Goal: Transaction & Acquisition: Obtain resource

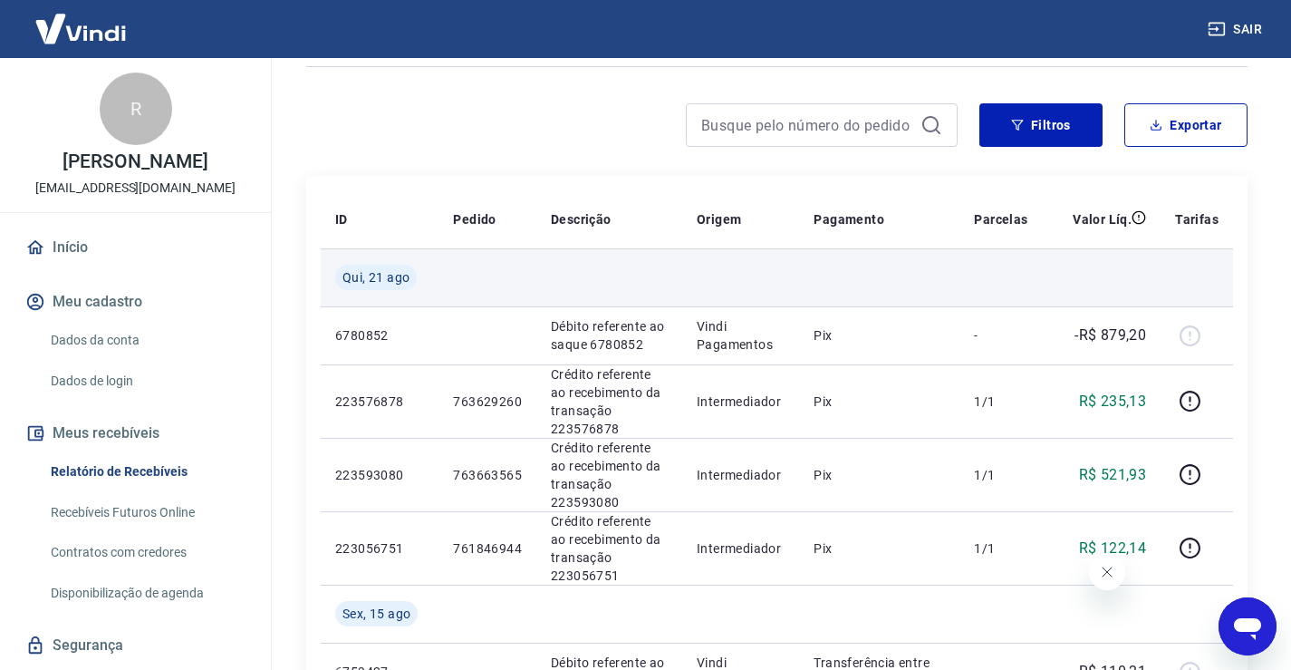
scroll to position [91, 0]
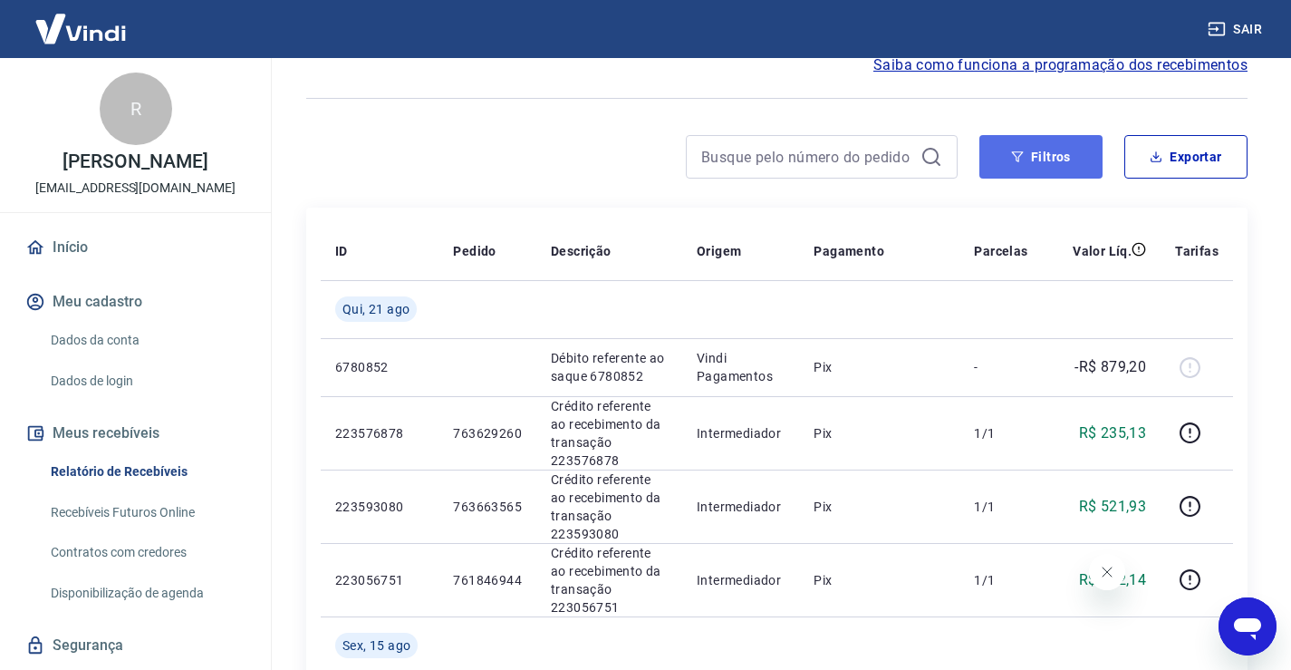
click at [1030, 152] on button "Filtros" at bounding box center [1041, 157] width 123 height 44
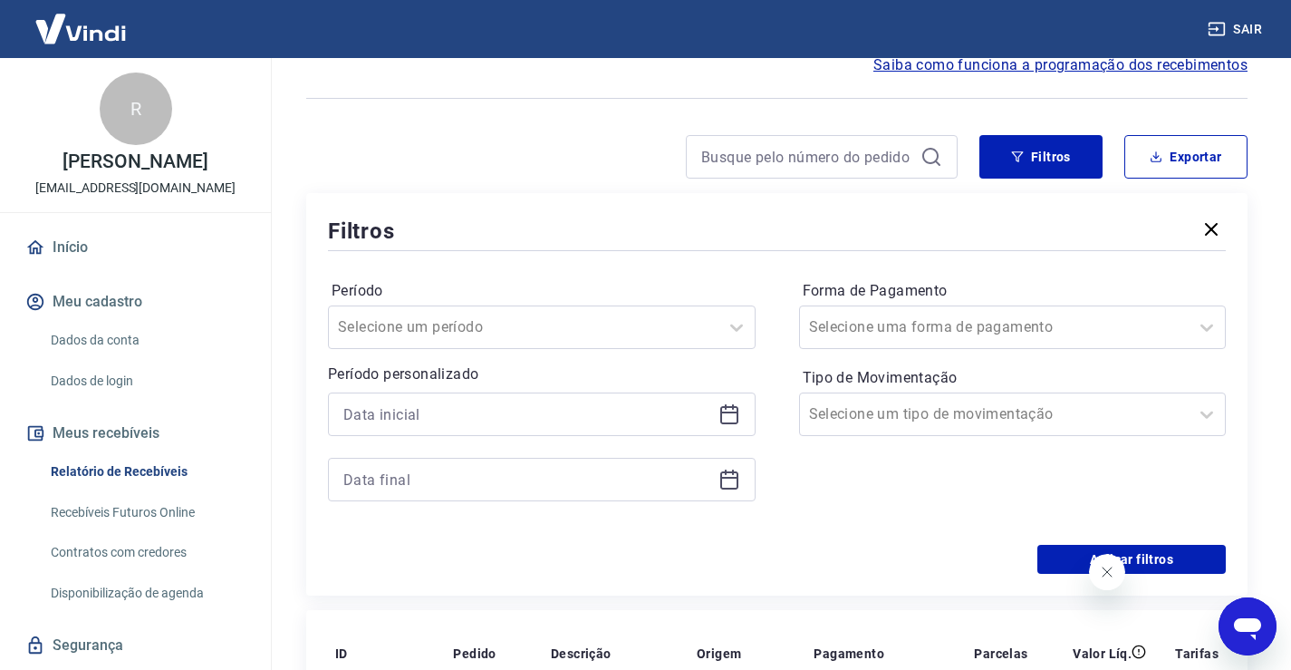
click at [729, 415] on icon at bounding box center [730, 414] width 22 height 22
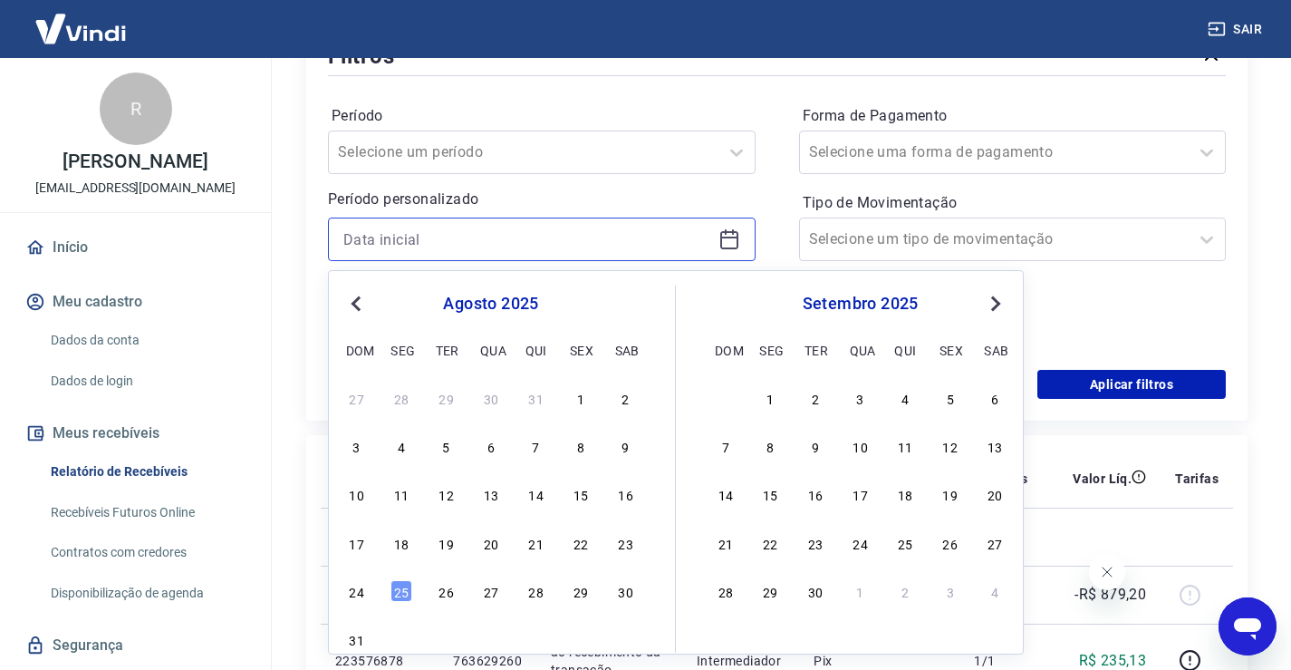
scroll to position [363, 0]
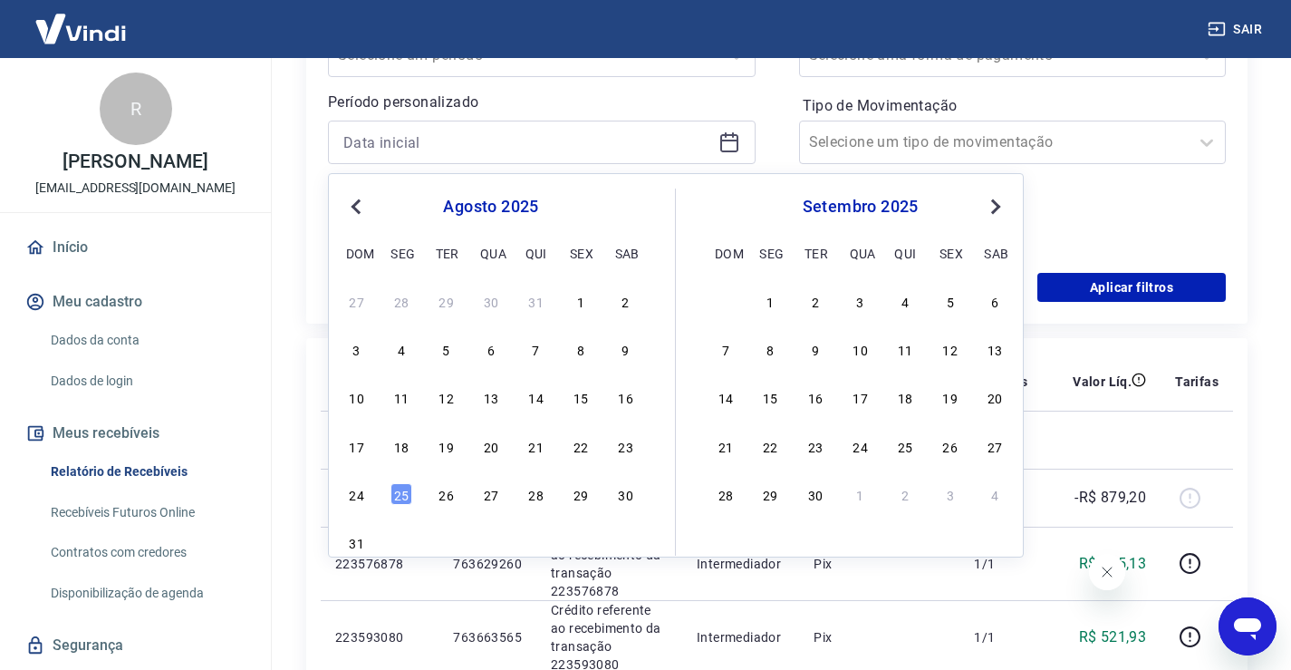
click at [358, 210] on span "Previous Month" at bounding box center [358, 206] width 0 height 21
click at [441, 304] on div "1" at bounding box center [447, 301] width 22 height 22
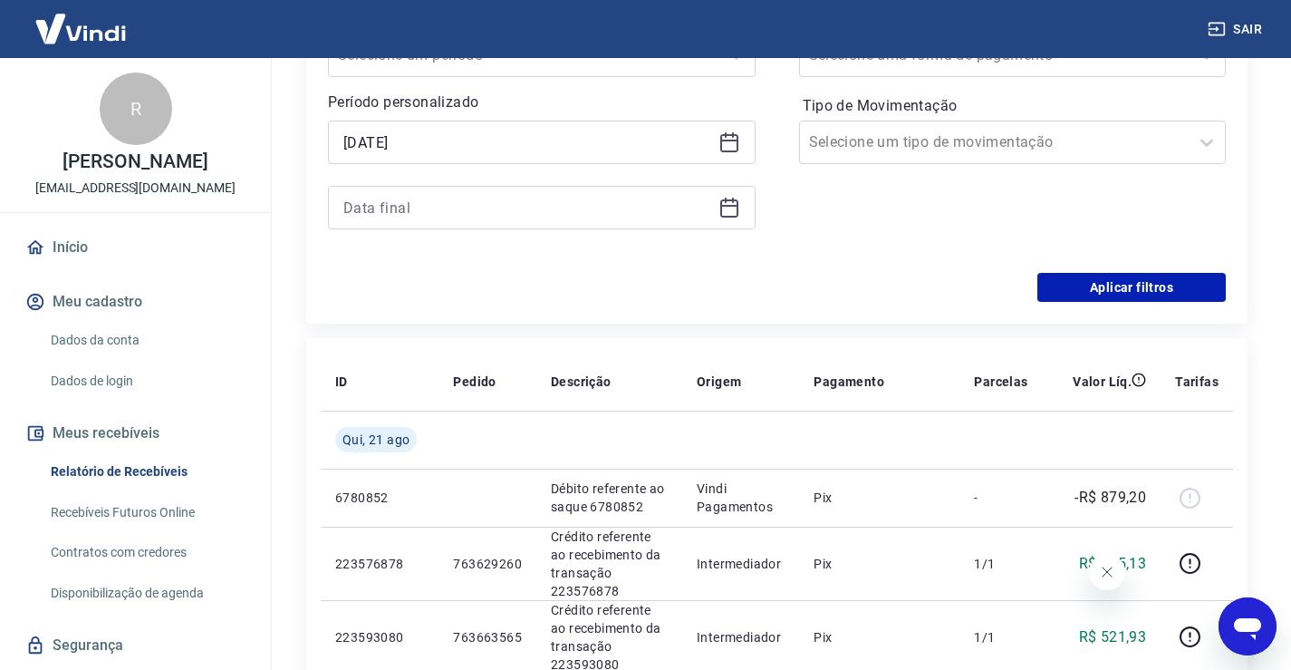
type input "[DATE]"
click at [738, 208] on icon at bounding box center [729, 208] width 18 height 18
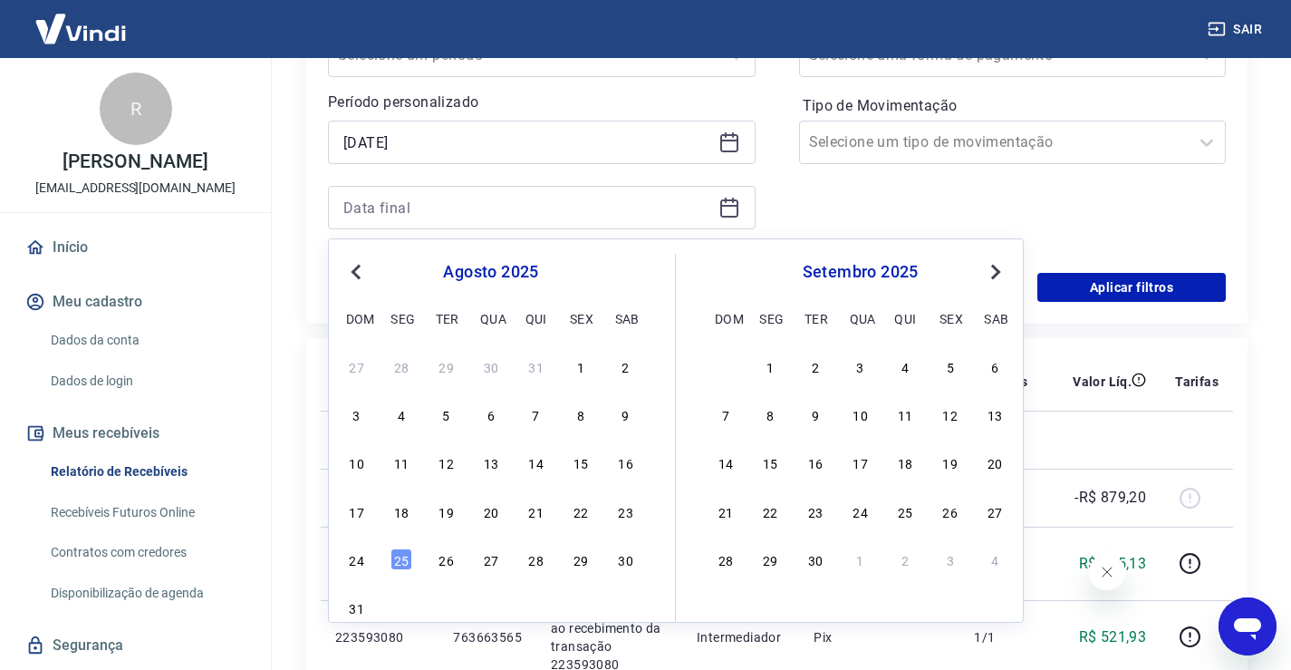
click at [358, 271] on span "Previous Month" at bounding box center [358, 271] width 0 height 21
click at [540, 556] on div "31" at bounding box center [537, 559] width 22 height 22
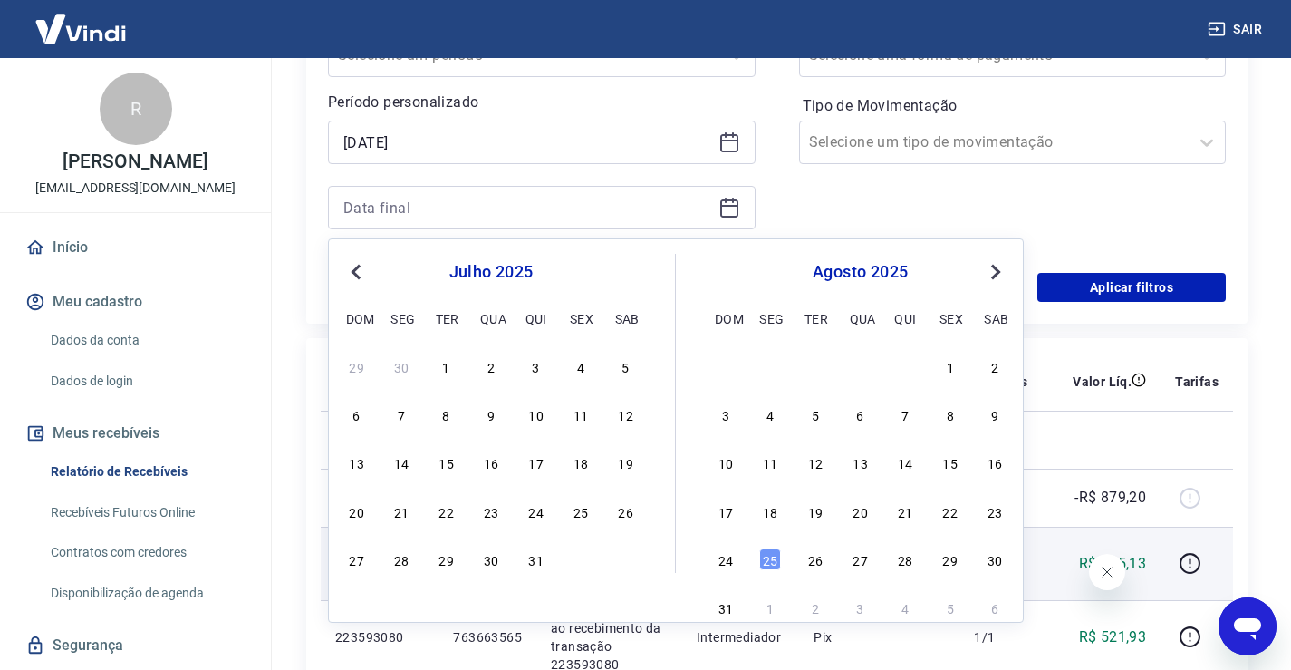
type input "[DATE]"
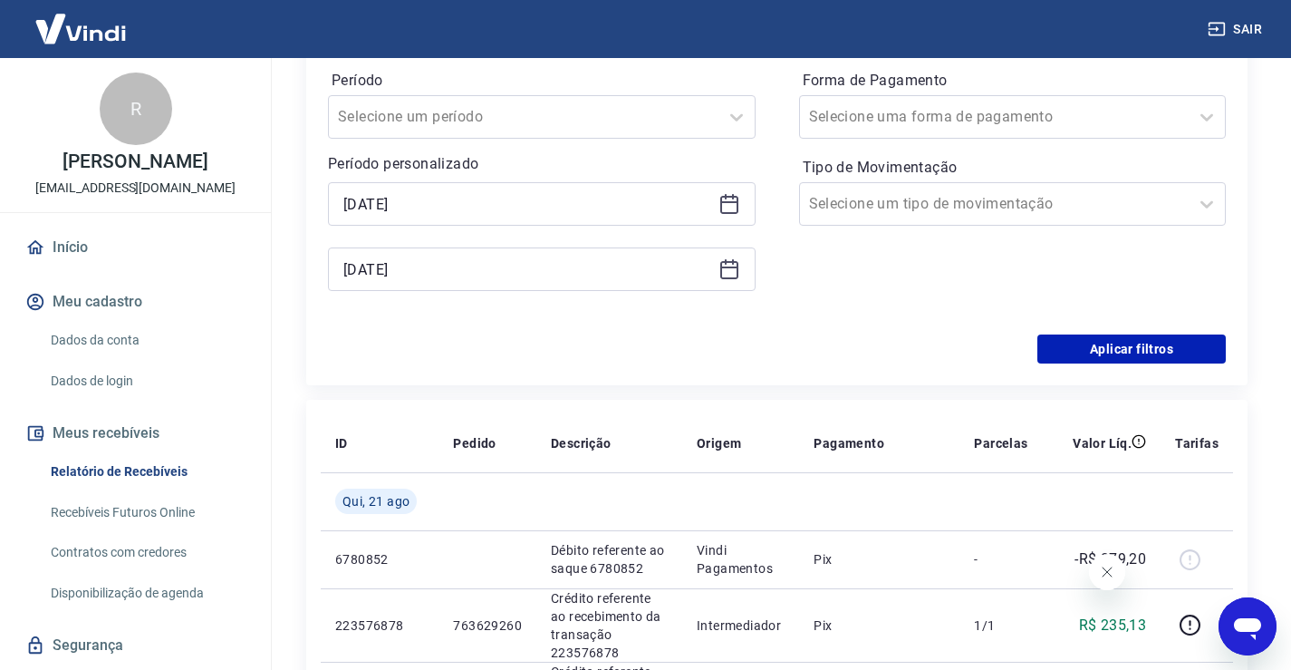
scroll to position [272, 0]
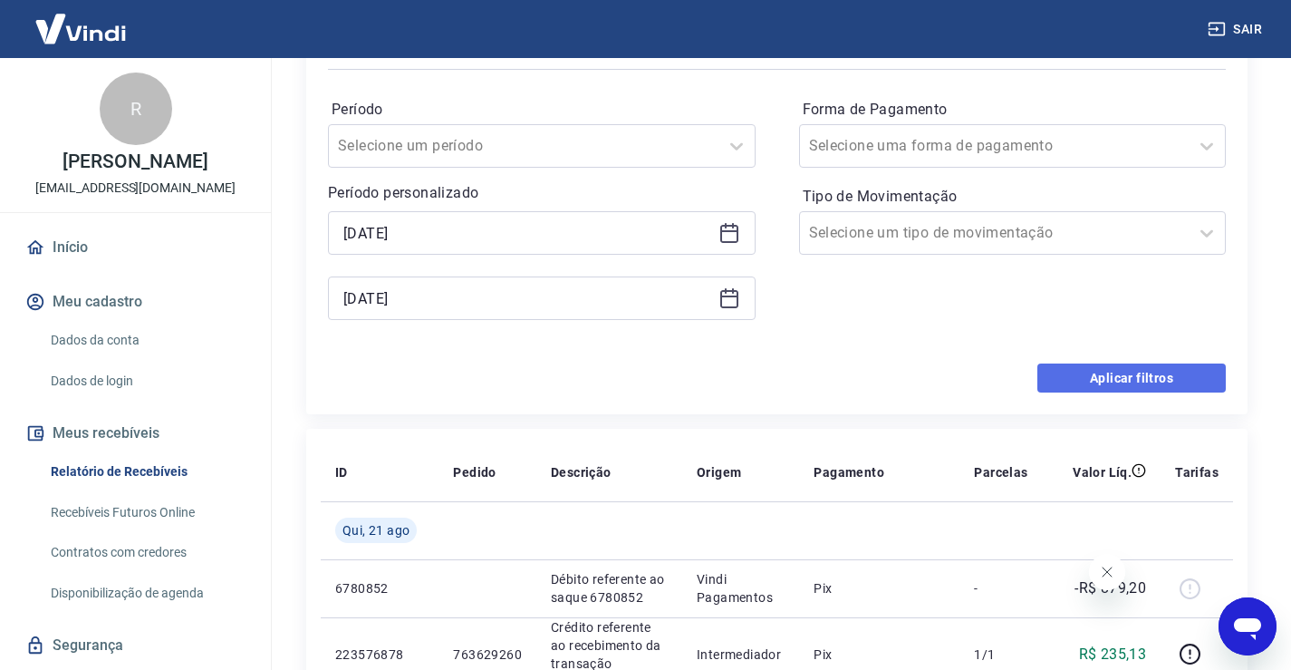
click at [1126, 376] on button "Aplicar filtros" at bounding box center [1132, 377] width 189 height 29
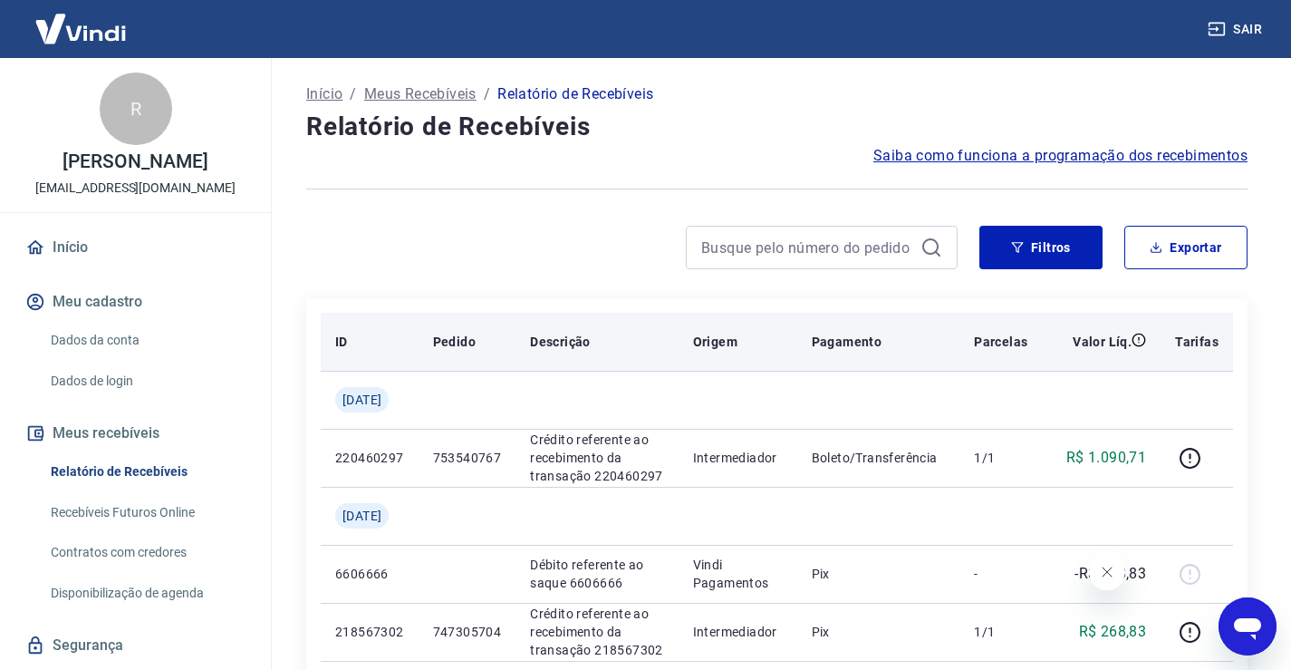
scroll to position [91, 0]
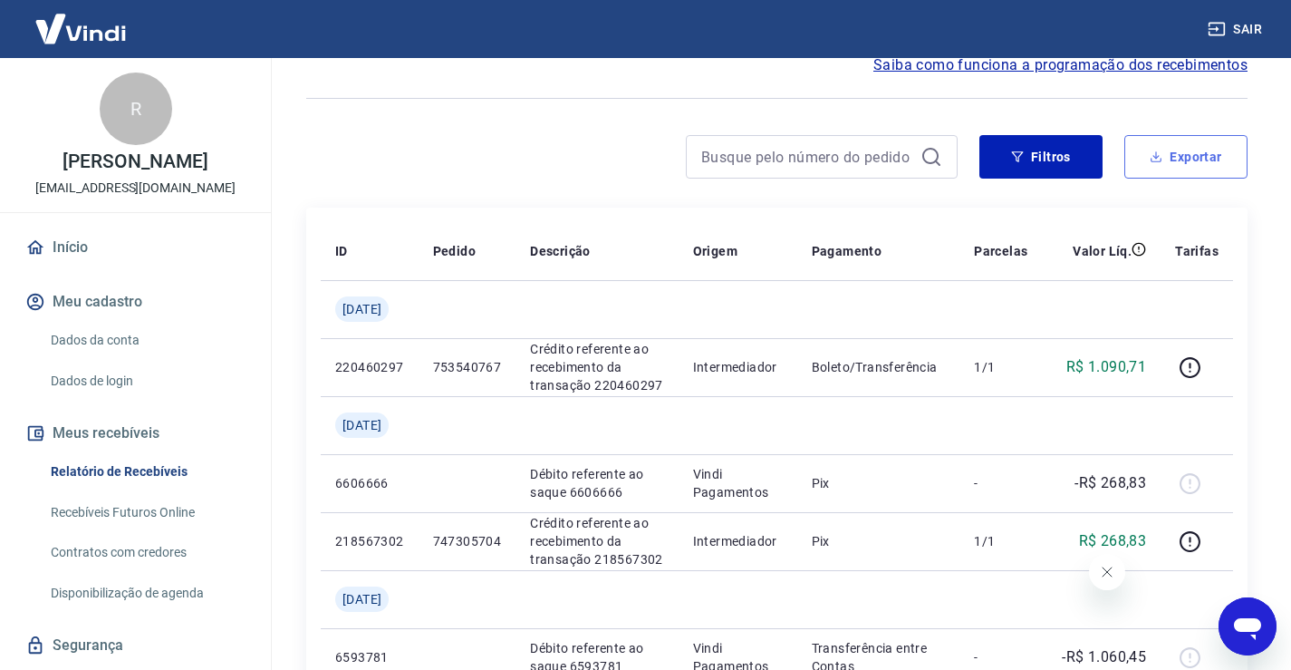
click at [1168, 151] on button "Exportar" at bounding box center [1186, 157] width 123 height 44
type input "[DATE]"
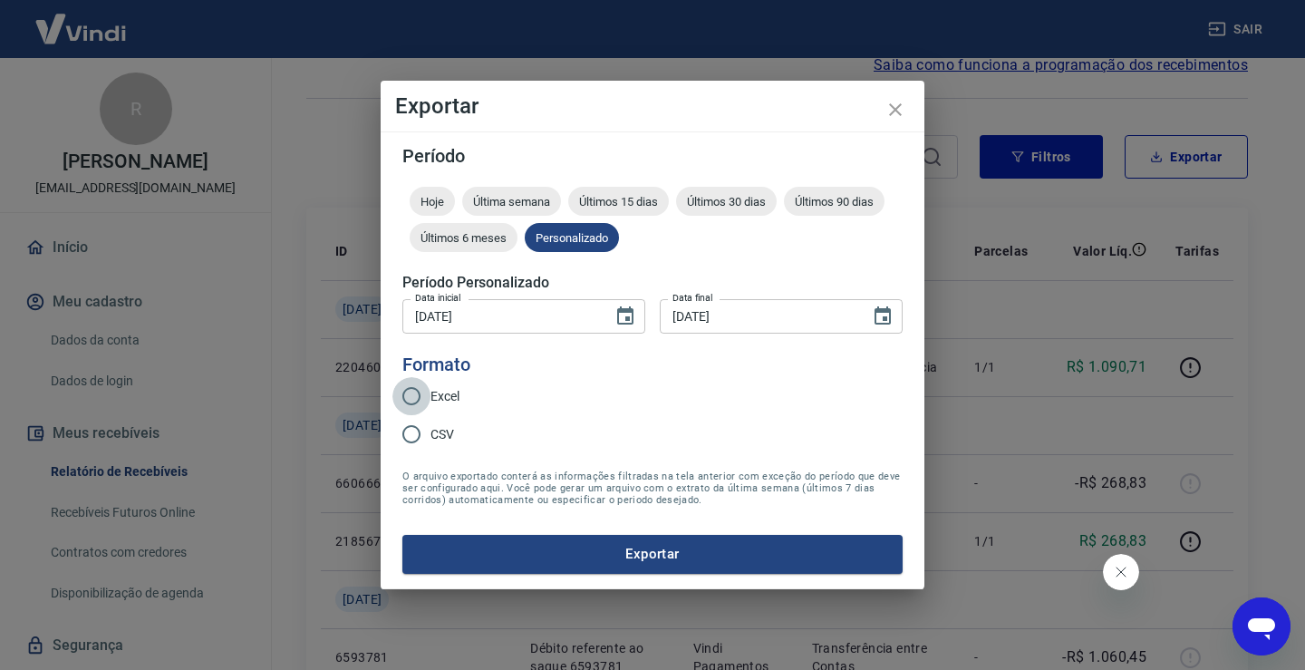
click at [425, 400] on input "Excel" at bounding box center [411, 396] width 38 height 38
radio input "true"
click at [595, 556] on button "Exportar" at bounding box center [652, 554] width 500 height 38
